Goal: Task Accomplishment & Management: Manage account settings

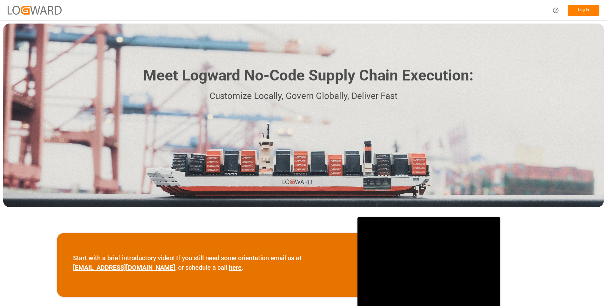
click at [588, 16] on div "Log In" at bounding box center [574, 10] width 51 height 14
click at [585, 6] on button "Log In" at bounding box center [584, 10] width 32 height 11
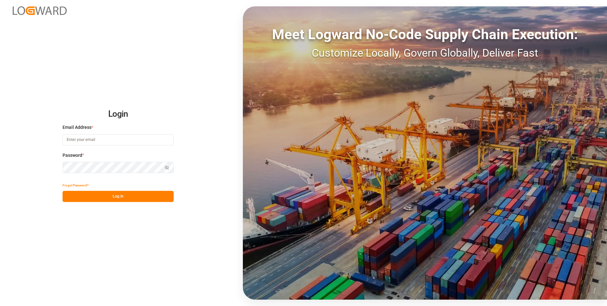
type input "julissa.then@leschaco.com"
click at [117, 194] on button "Log In" at bounding box center [118, 196] width 111 height 11
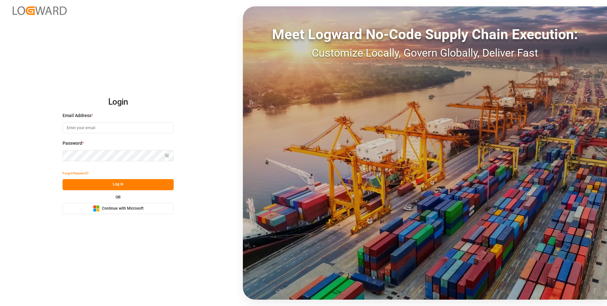
type input "julissa.then@leschaco.com"
click at [119, 186] on button "Log In" at bounding box center [118, 184] width 111 height 11
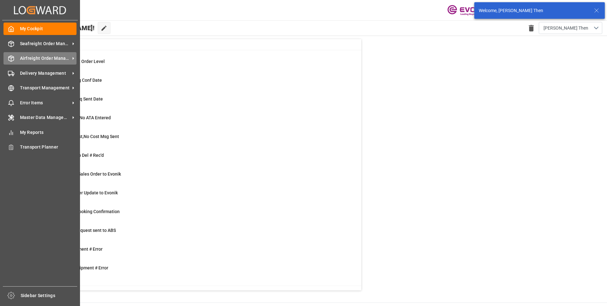
click at [13, 57] on icon at bounding box center [11, 58] width 6 height 6
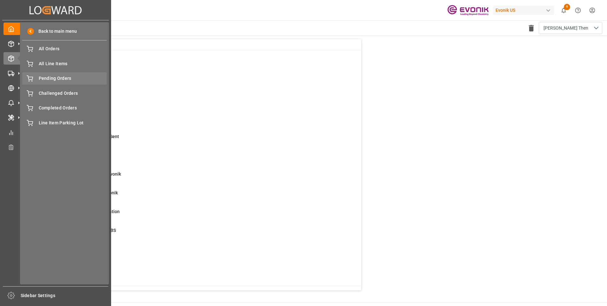
click at [57, 77] on span "Pending Orders" at bounding box center [73, 78] width 68 height 7
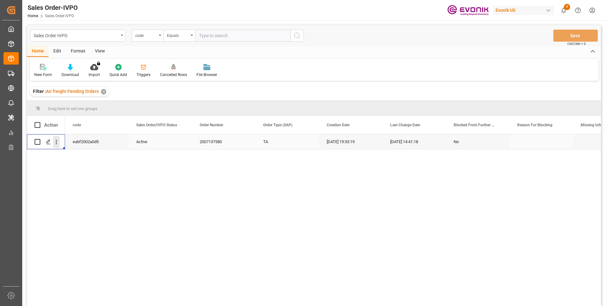
click at [57, 143] on icon "open menu" at bounding box center [56, 141] width 7 height 7
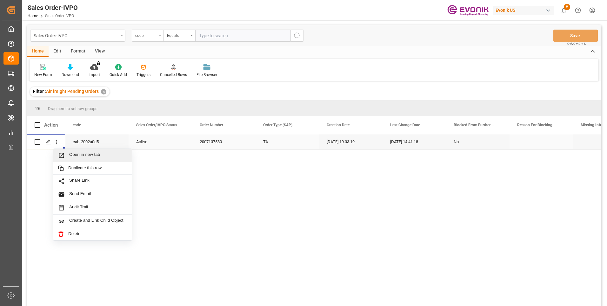
click at [84, 155] on span "Open in new tab" at bounding box center [98, 155] width 58 height 7
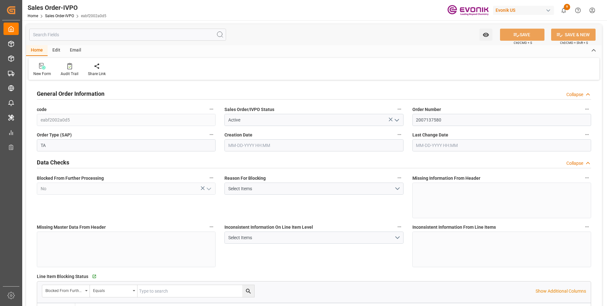
type input "CNPVG"
type input "627.75"
type input "1"
type input "106.42"
type input "[DATE] 19:33"
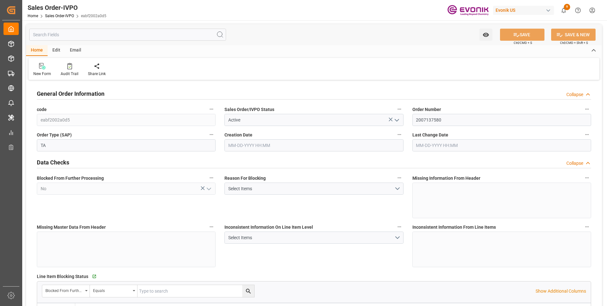
type input "[DATE] 14:41"
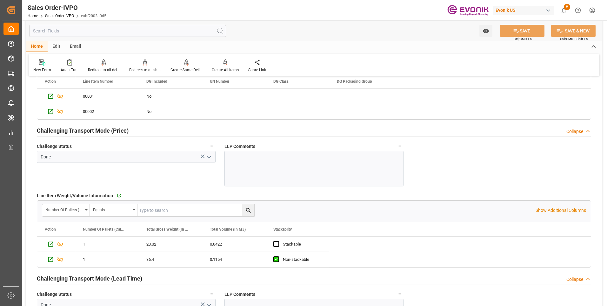
scroll to position [921, 0]
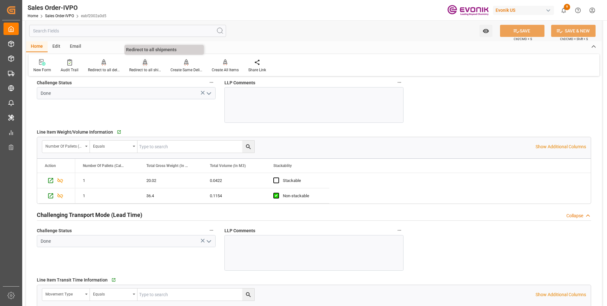
click at [139, 67] on div "Redirect to all shipments" at bounding box center [145, 70] width 32 height 6
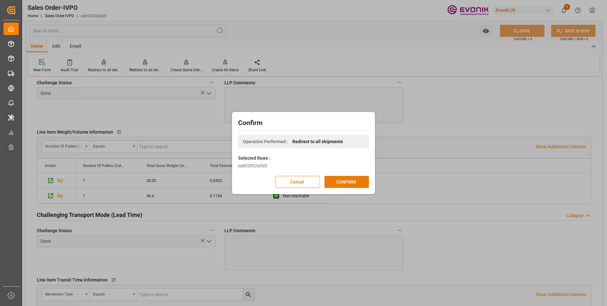
click at [347, 181] on button "CONFIRM" at bounding box center [347, 182] width 44 height 12
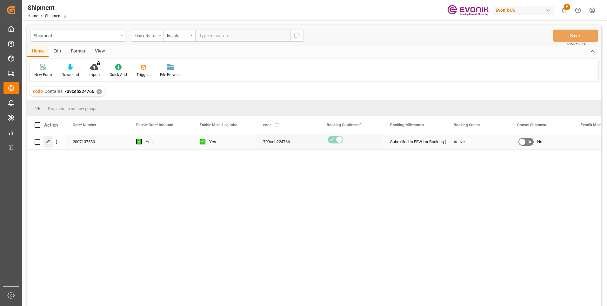
click at [49, 145] on div "Press SPACE to select this row." at bounding box center [49, 142] width 10 height 12
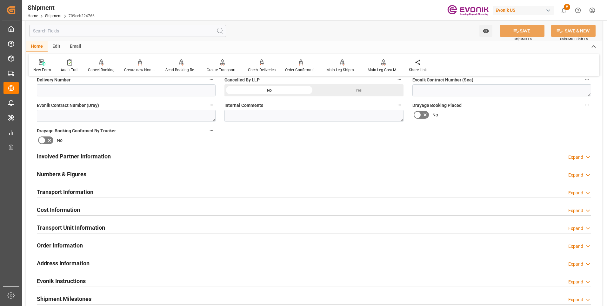
scroll to position [349, 0]
